Goal: Ask a question

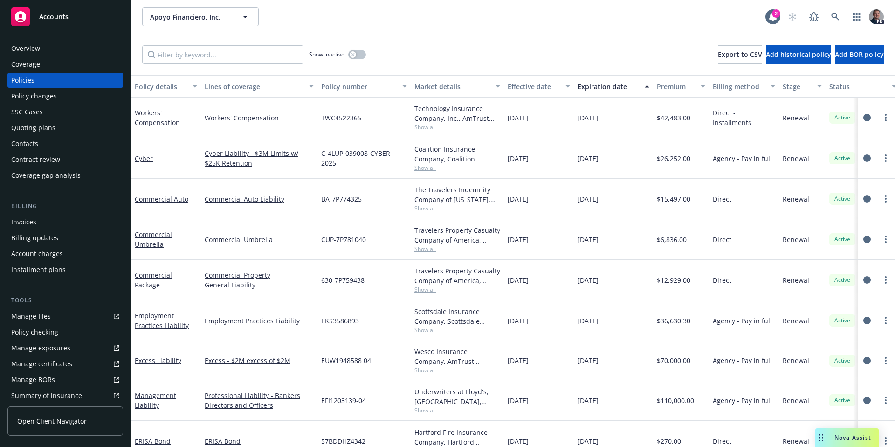
click at [842, 442] on div "Nova Assist" at bounding box center [846, 437] width 63 height 19
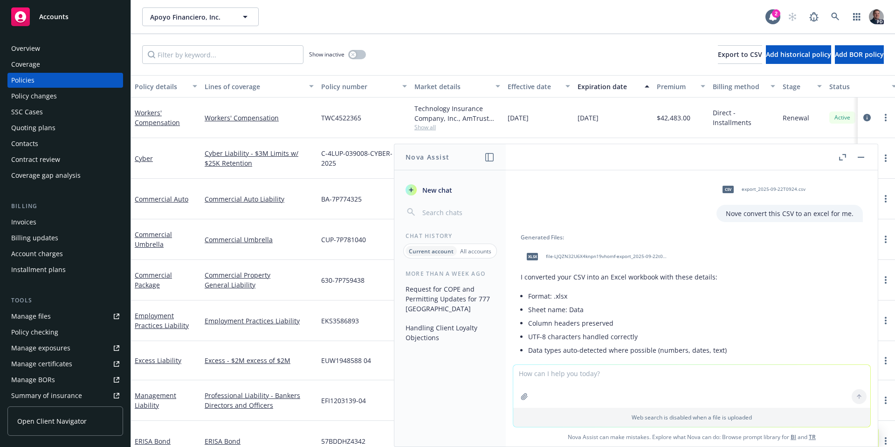
click at [440, 190] on span "New chat" at bounding box center [437, 190] width 32 height 10
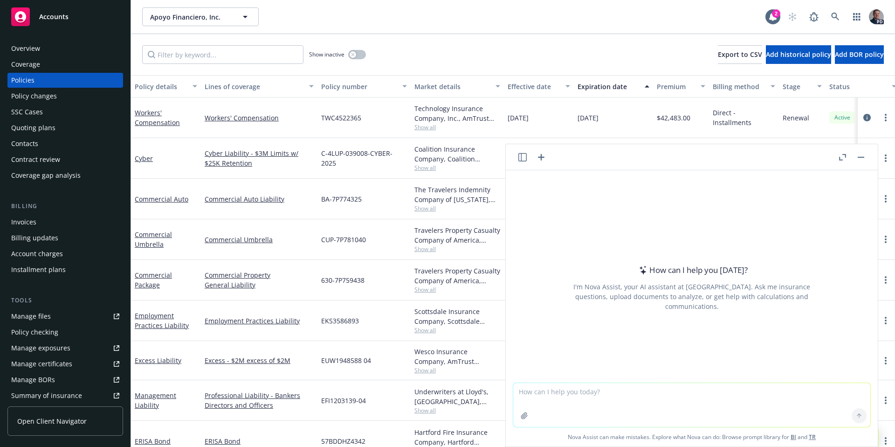
click at [605, 398] on textarea at bounding box center [691, 405] width 357 height 44
type textarea "I"
click at [662, 400] on textarea at bounding box center [691, 405] width 357 height 44
click at [662, 399] on textarea at bounding box center [691, 405] width 357 height 44
click at [598, 251] on div "How can I help you [DATE]? I'm Nova Assist, your AI assistant at Newfront. Ask …" at bounding box center [691, 287] width 357 height 145
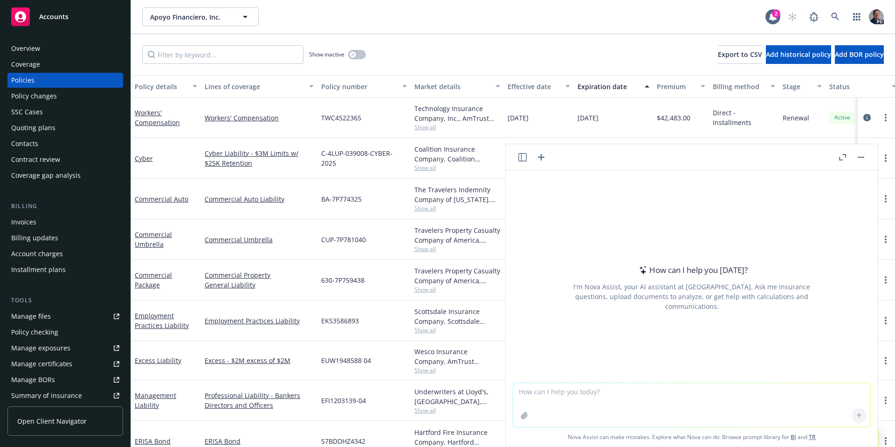
drag, startPoint x: 566, startPoint y: 394, endPoint x: 508, endPoint y: 279, distance: 129.1
click at [566, 394] on textarea at bounding box center [691, 405] width 357 height 44
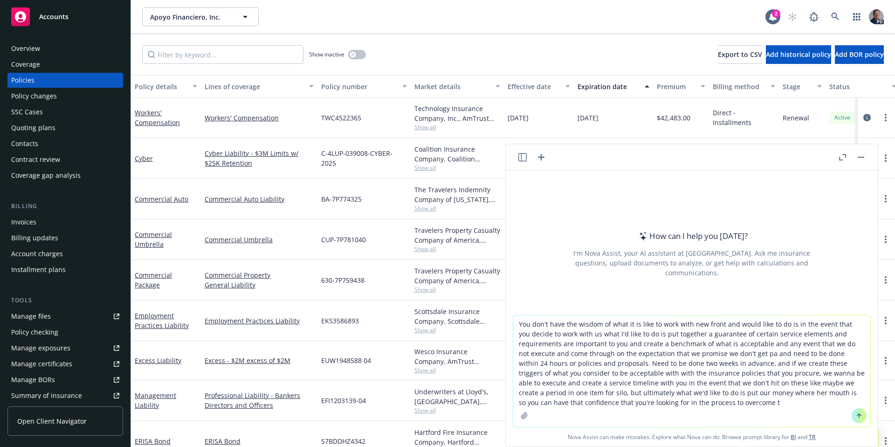
click at [755, 353] on textarea "You don't have the wisdom of what it is like to work with new front and would l…" at bounding box center [691, 370] width 357 height 111
click at [720, 409] on textarea "You don't have the wisdom of what it is like to work with new front and would l…" at bounding box center [691, 370] width 357 height 111
type textarea "You don't have the wisdom of what it is like to work with new front and would l…"
